Goal: Task Accomplishment & Management: Manage account settings

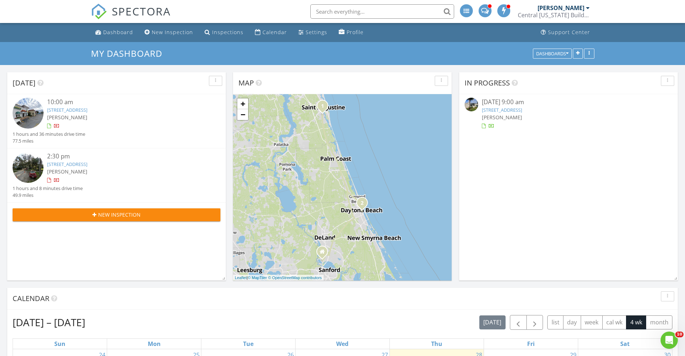
click at [521, 110] on link "4770 Cypress Forest Ln, St. Cloud, FL 34772" at bounding box center [502, 110] width 40 height 6
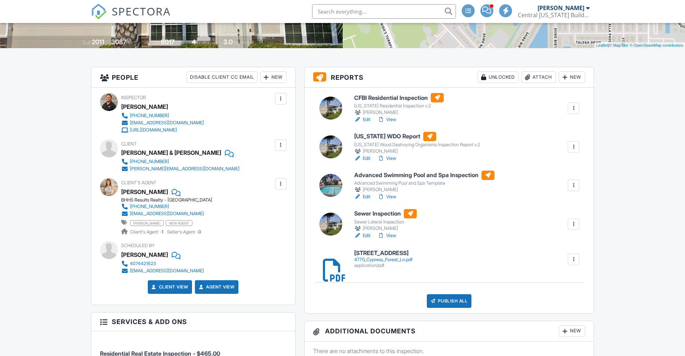
click at [365, 234] on link "Edit" at bounding box center [362, 235] width 16 height 7
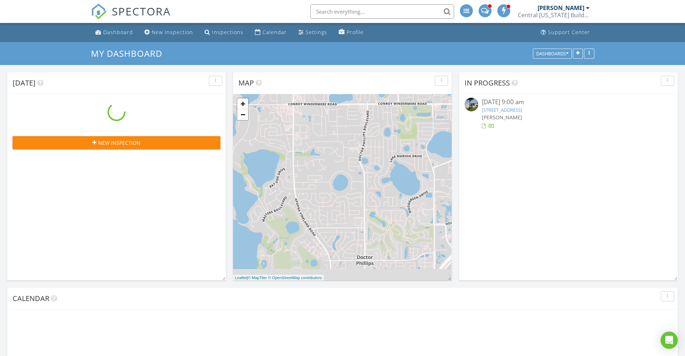
scroll to position [593, 696]
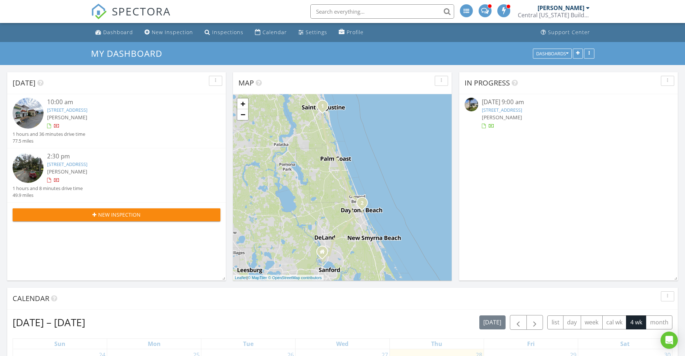
click at [517, 110] on link "4770 Cypress Forest Ln, St. Cloud, FL 34772" at bounding box center [502, 110] width 40 height 6
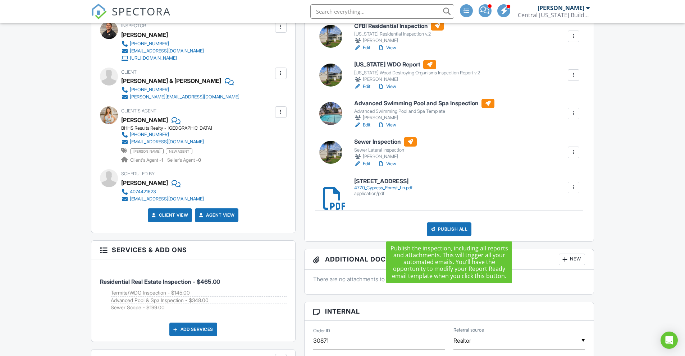
click at [442, 229] on div "Publish All" at bounding box center [449, 229] width 45 height 14
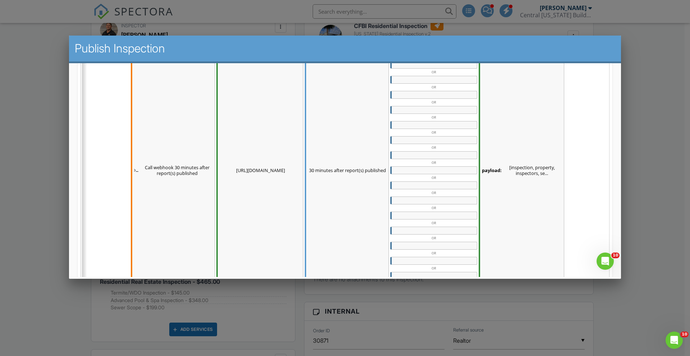
scroll to position [379, 0]
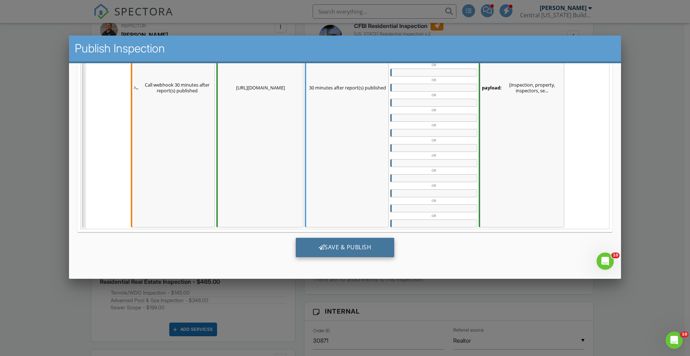
click at [335, 247] on div "Save & Publish" at bounding box center [345, 247] width 99 height 19
